Goal: Task Accomplishment & Management: Manage account settings

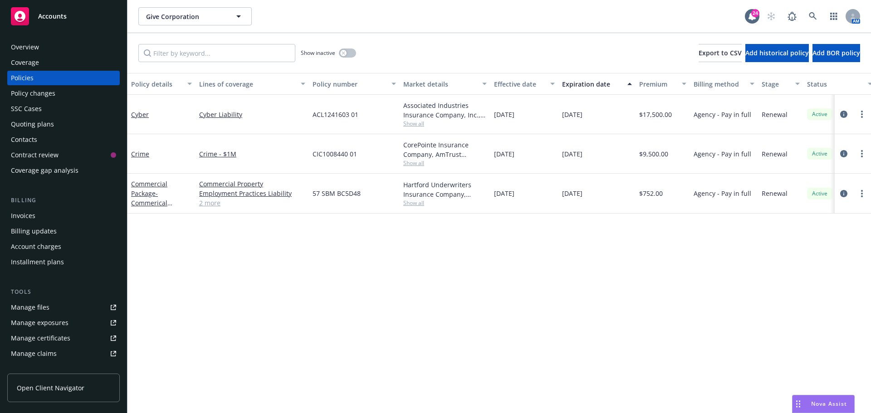
click at [483, 5] on div "Give Corporation Give Corporation 24 AM" at bounding box center [500, 16] width 744 height 33
click at [285, 286] on div "Policy details Lines of coverage Policy number Market details Effective date Ex…" at bounding box center [500, 243] width 744 height 340
click at [489, 28] on div "Give Corporation Give Corporation 24 AM" at bounding box center [500, 16] width 744 height 33
click at [813, 18] on icon at bounding box center [813, 16] width 8 height 8
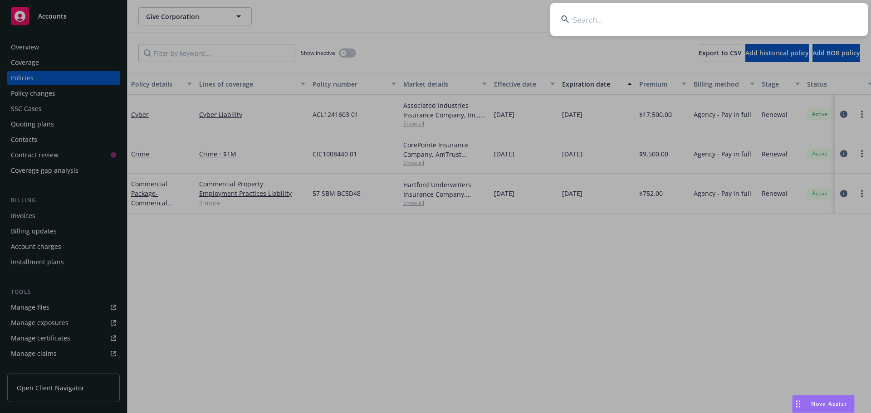
click at [774, 19] on input at bounding box center [709, 19] width 318 height 33
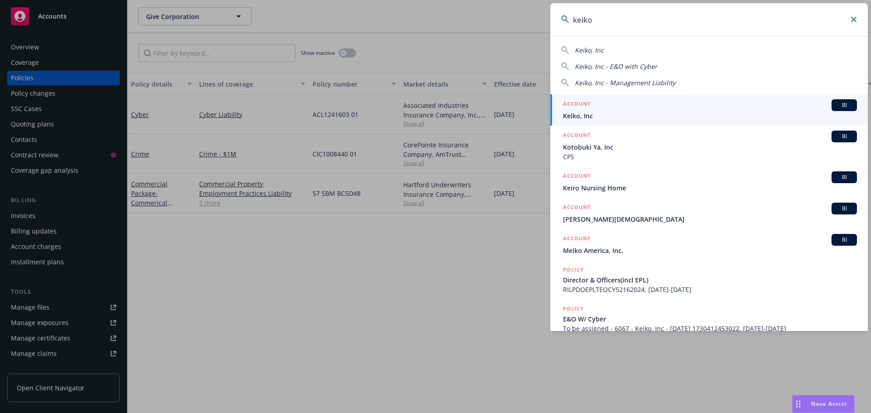
type input "keiko"
click at [835, 109] on span "BI" at bounding box center [844, 105] width 18 height 8
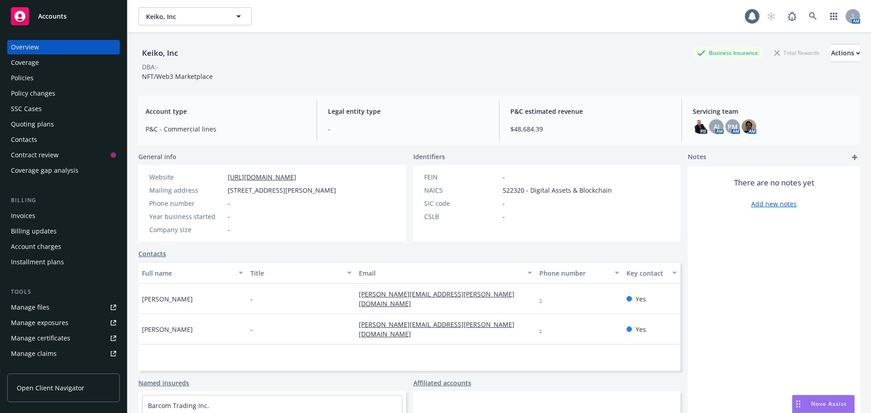
click at [297, 90] on div "Keiko, Inc Business Insurance Total Rewards Actions DBA: - NFT/Web3 Marketplace…" at bounding box center [499, 234] width 722 height 403
click at [42, 77] on div "Policies" at bounding box center [63, 78] width 105 height 15
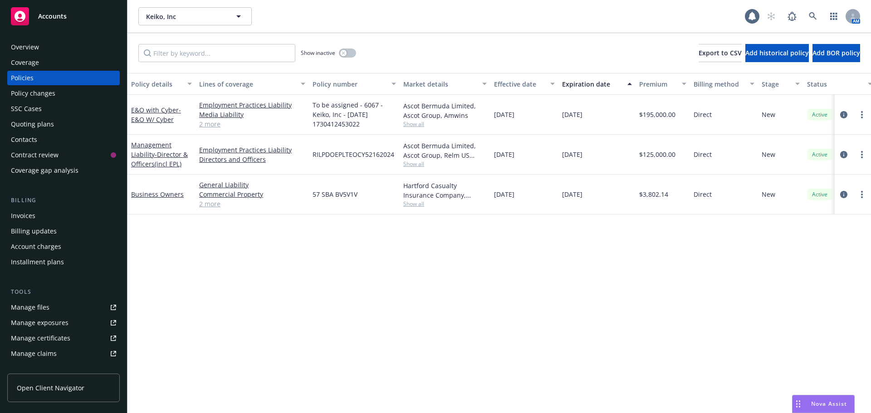
click at [180, 242] on div "Policy details Lines of coverage Policy number Market details Effective date Ex…" at bounding box center [500, 243] width 744 height 340
click at [174, 195] on link "Business Owners" at bounding box center [157, 194] width 53 height 9
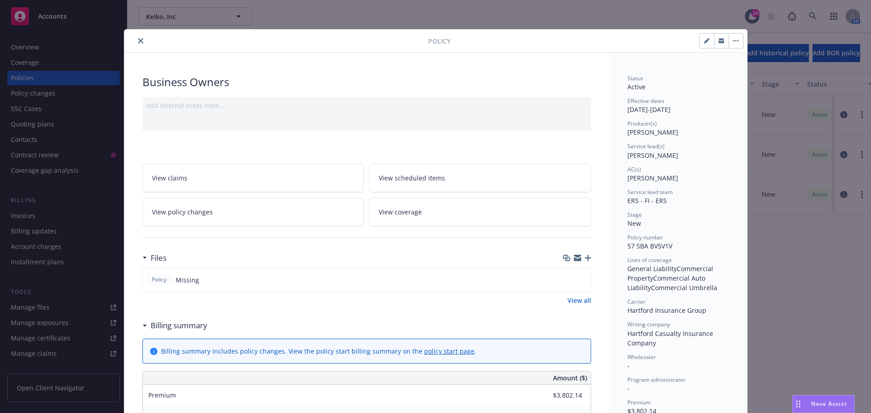
click at [537, 220] on link "View coverage" at bounding box center [480, 212] width 222 height 29
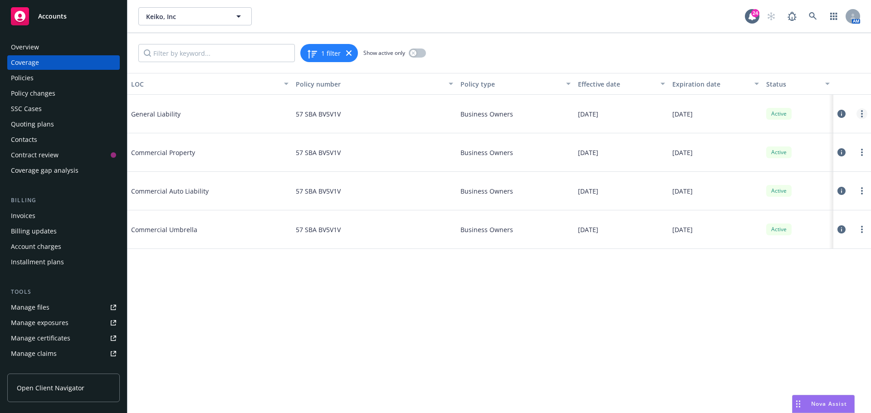
click at [864, 114] on link "more" at bounding box center [862, 113] width 11 height 11
click at [799, 137] on link "Edit coverage" at bounding box center [807, 132] width 119 height 18
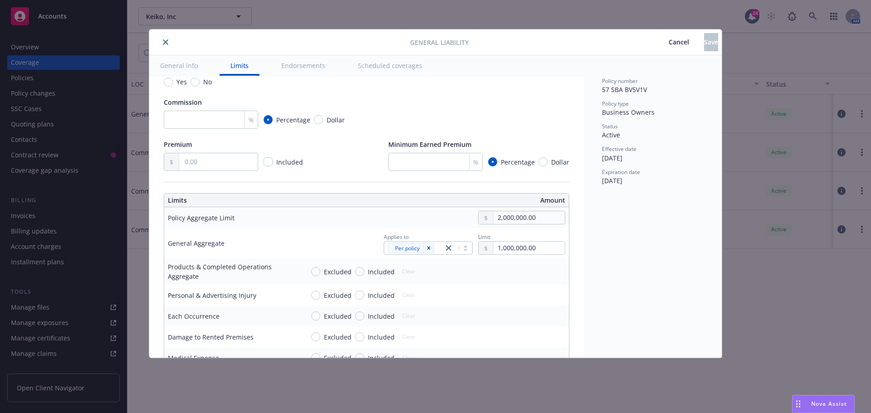
scroll to position [182, 0]
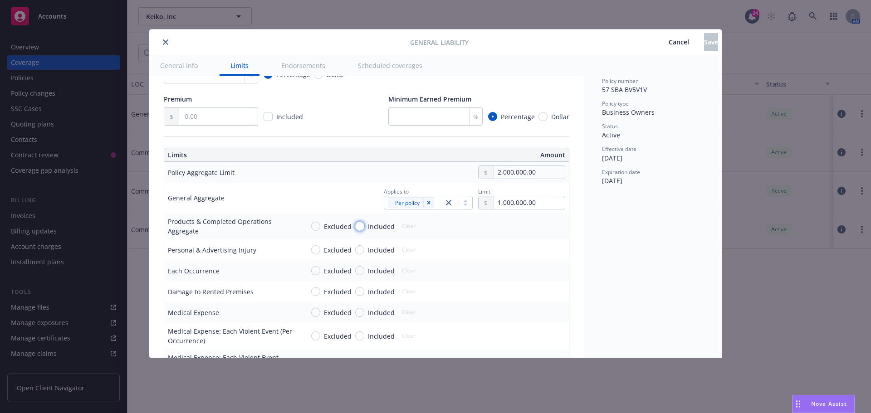
click at [362, 226] on input "Included" at bounding box center [359, 226] width 9 height 9
radio input "true"
click at [359, 251] on input "Included" at bounding box center [359, 250] width 9 height 9
radio input "true"
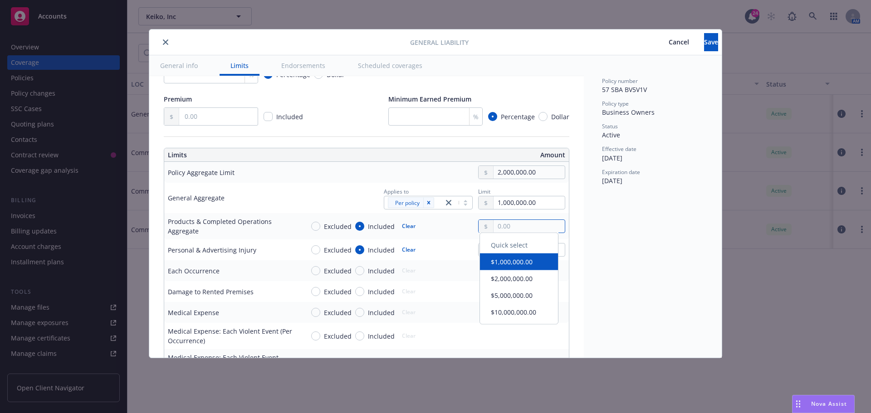
click at [514, 224] on input "text" at bounding box center [529, 226] width 71 height 13
click at [509, 286] on button "$2,000,000.00" at bounding box center [519, 283] width 78 height 17
type input "2,000,000.00"
click at [500, 251] on input "text" at bounding box center [529, 250] width 71 height 13
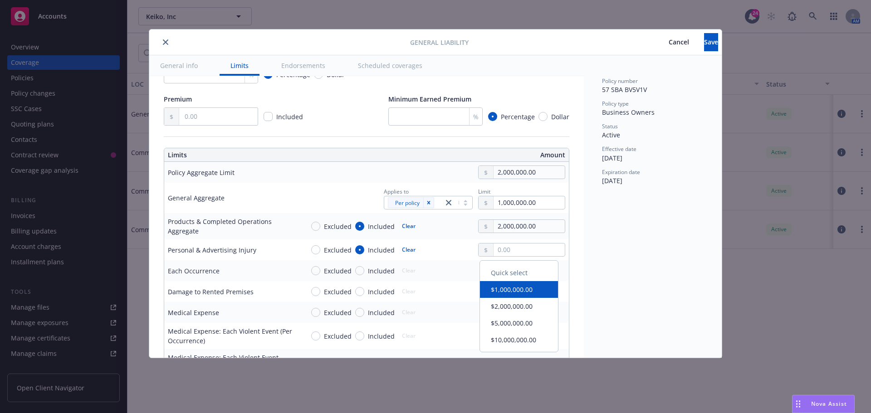
click at [502, 293] on button "$1,000,000.00" at bounding box center [519, 289] width 78 height 17
type input "1,000,000.00"
click at [364, 271] on span "Included" at bounding box center [379, 271] width 30 height 10
click at [364, 271] on input "Included" at bounding box center [359, 270] width 9 height 9
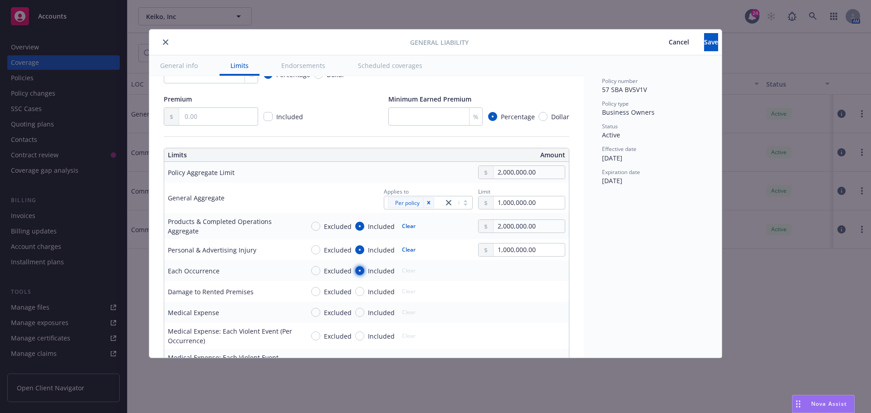
radio input "true"
click at [511, 273] on input "text" at bounding box center [529, 271] width 71 height 13
click at [516, 309] on button "$1,000,000.00" at bounding box center [519, 310] width 78 height 17
type input "1,000,000.00"
click at [364, 291] on span "Included" at bounding box center [379, 292] width 30 height 10
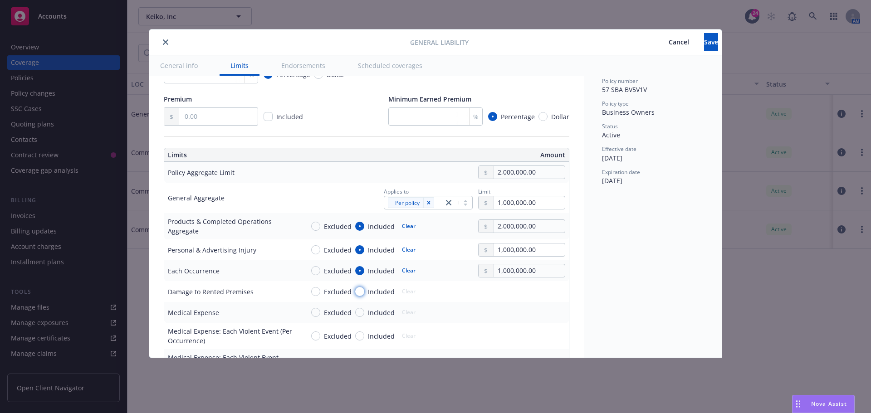
click at [364, 291] on input "Included" at bounding box center [359, 291] width 9 height 9
radio input "true"
click at [494, 291] on input "text" at bounding box center [529, 291] width 71 height 13
click at [502, 327] on button "$1,000,000.00" at bounding box center [519, 331] width 78 height 17
type input "1,000,000.00"
